Goal: Task Accomplishment & Management: Use online tool/utility

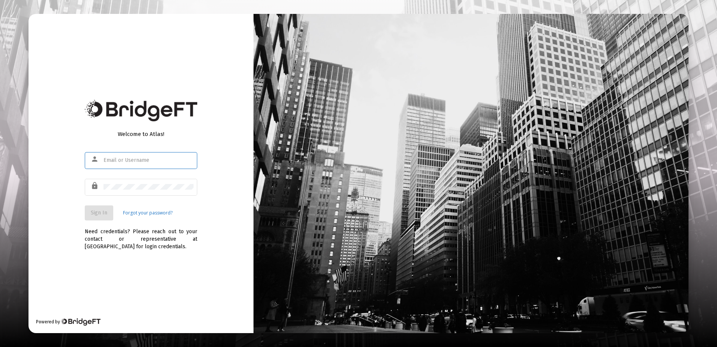
click at [161, 162] on input "text" at bounding box center [149, 160] width 90 height 6
click at [111, 156] on div at bounding box center [149, 160] width 90 height 18
click at [113, 160] on input "text" at bounding box center [149, 160] width 90 height 6
type input "rrickey@straightline.com"
click at [95, 217] on button "Sign In" at bounding box center [99, 212] width 29 height 15
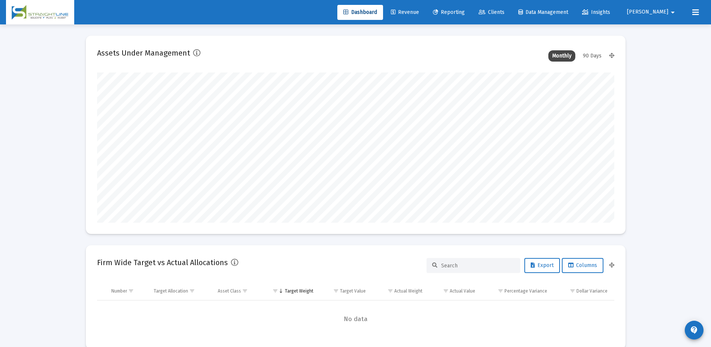
scroll to position [150, 279]
type input "[DATE]"
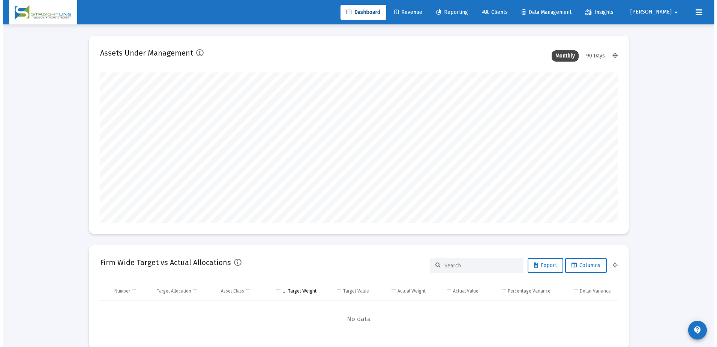
scroll to position [150, 242]
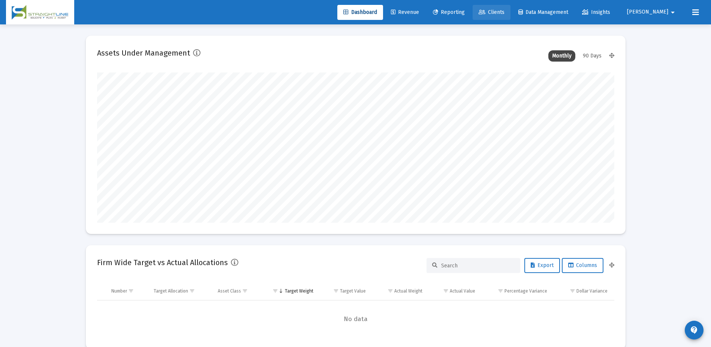
click at [505, 15] on span "Clients" at bounding box center [492, 12] width 26 height 6
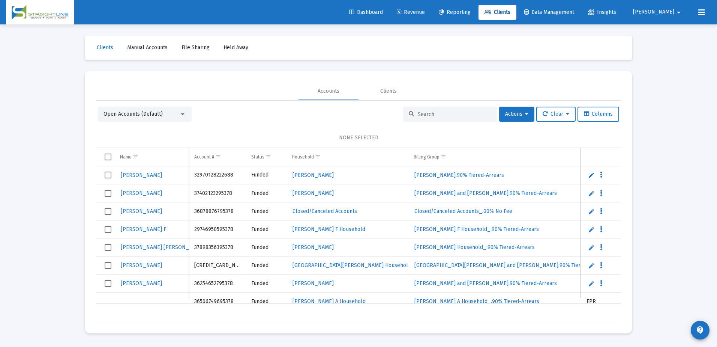
click at [450, 117] on input at bounding box center [455, 114] width 74 height 6
click at [422, 110] on div at bounding box center [450, 114] width 94 height 15
click at [428, 111] on input at bounding box center [455, 114] width 74 height 6
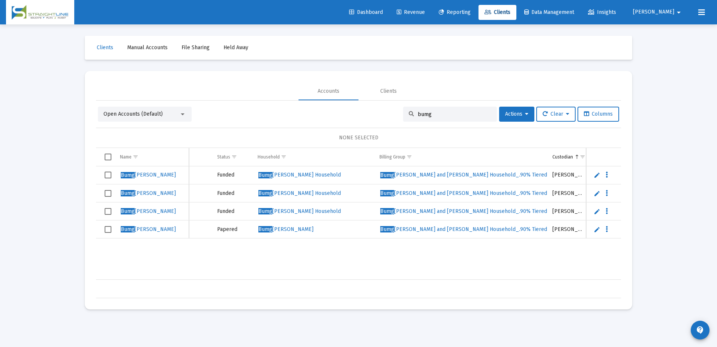
scroll to position [0, 53]
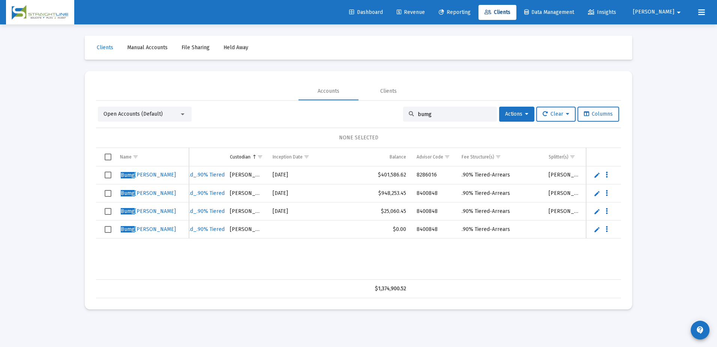
type input "bumg"
click at [39, 123] on div "Loading... Clients Manual Accounts File Sharing Held Away Accounts Clients Open…" at bounding box center [358, 173] width 717 height 347
click at [383, 12] on span "Dashboard" at bounding box center [366, 12] width 34 height 6
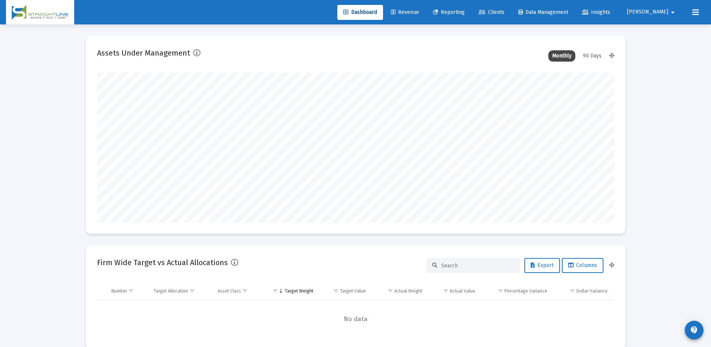
scroll to position [150, 279]
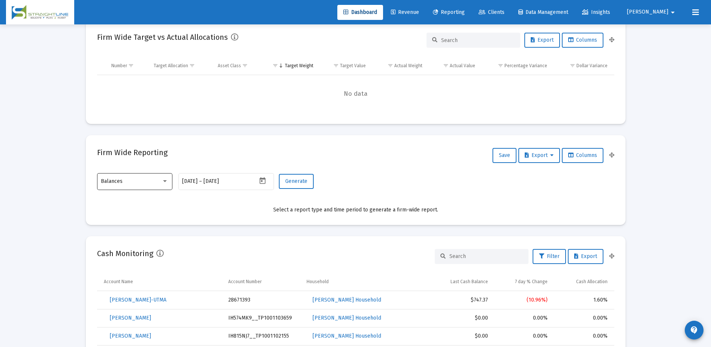
click at [138, 177] on div "Balances" at bounding box center [135, 181] width 68 height 18
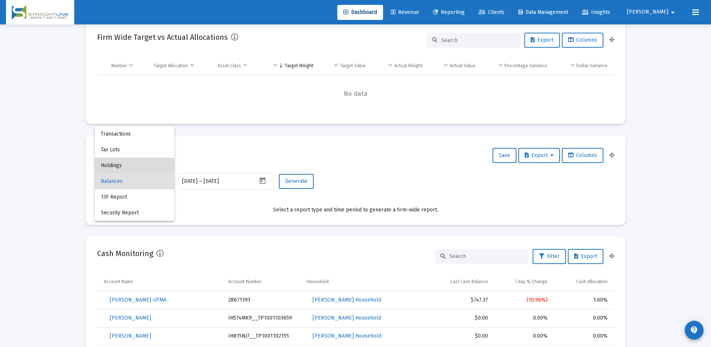
click at [124, 169] on span "Holdings" at bounding box center [135, 166] width 68 height 16
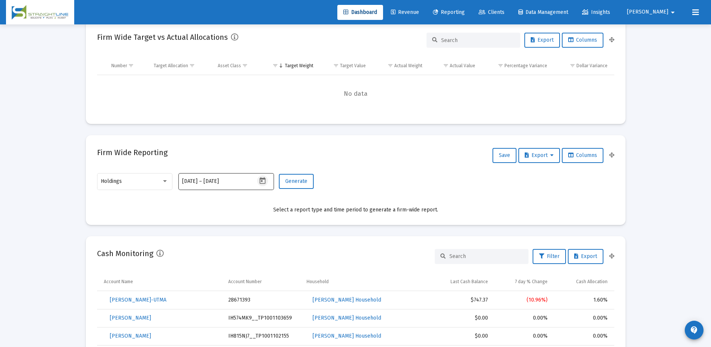
click at [263, 180] on icon "Open calendar" at bounding box center [263, 180] width 6 height 7
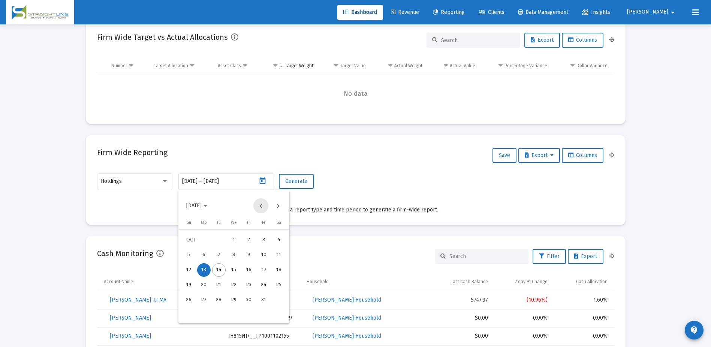
click at [263, 206] on button "Previous month" at bounding box center [261, 205] width 15 height 15
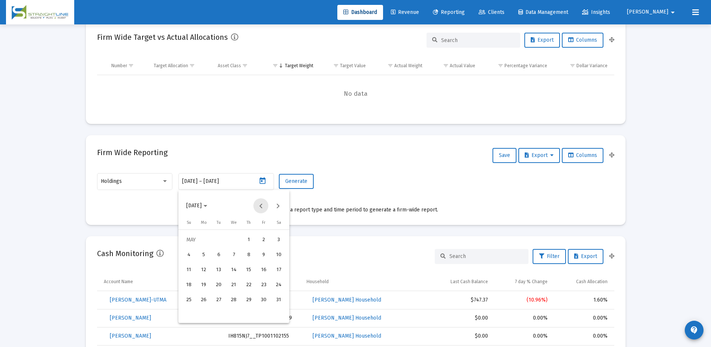
click at [263, 206] on button "Previous month" at bounding box center [261, 205] width 15 height 15
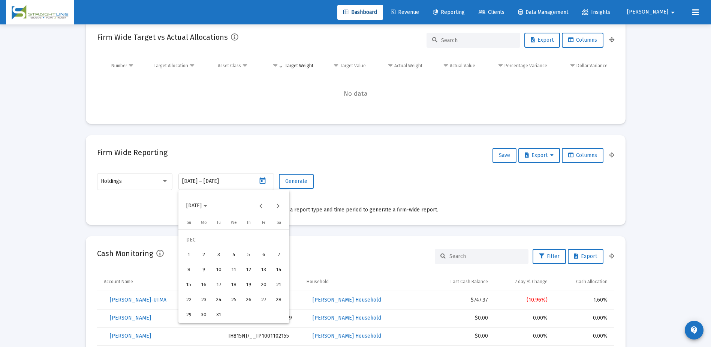
click at [223, 311] on div "31" at bounding box center [219, 315] width 14 height 14
type input "2024-12-31"
click at [223, 311] on div "31" at bounding box center [219, 315] width 14 height 14
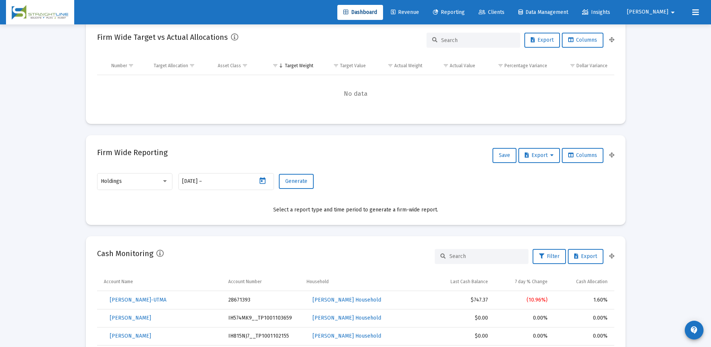
type input "2024-12-31"
click at [300, 183] on span "Generate" at bounding box center [296, 181] width 22 height 6
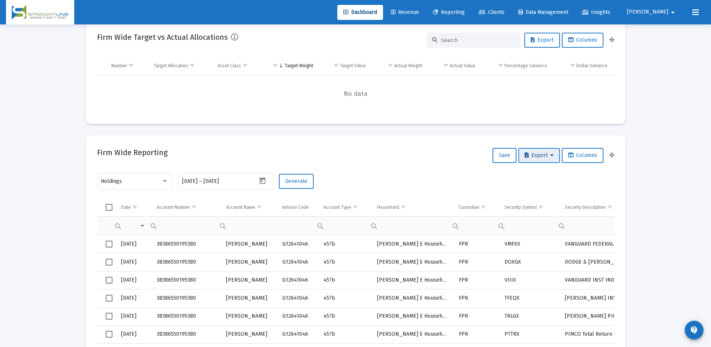
click at [544, 155] on span "Export" at bounding box center [539, 155] width 29 height 6
click at [545, 173] on button "Export All Rows" at bounding box center [541, 175] width 51 height 18
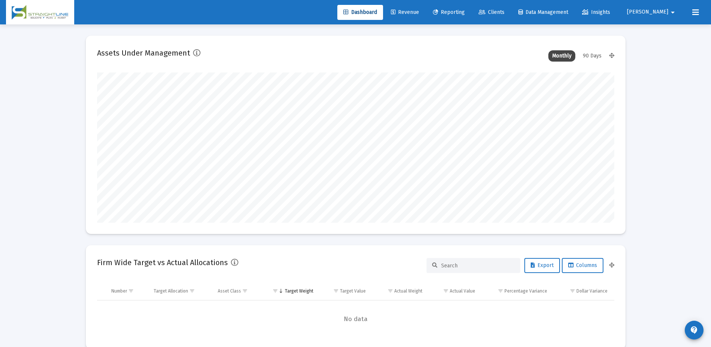
type input "[DATE]"
